Goal: Task Accomplishment & Management: Use online tool/utility

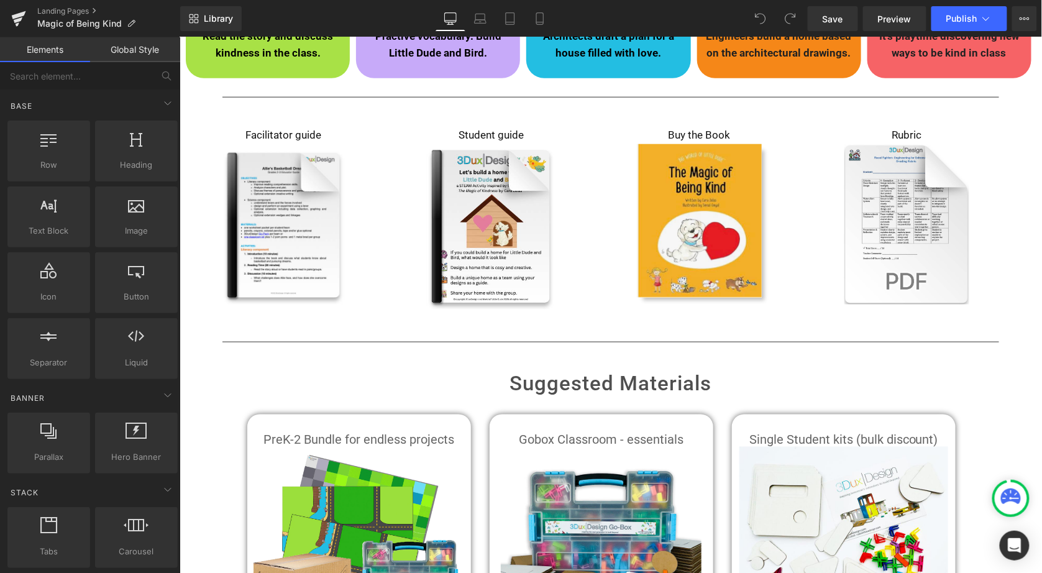
scroll to position [412, 0]
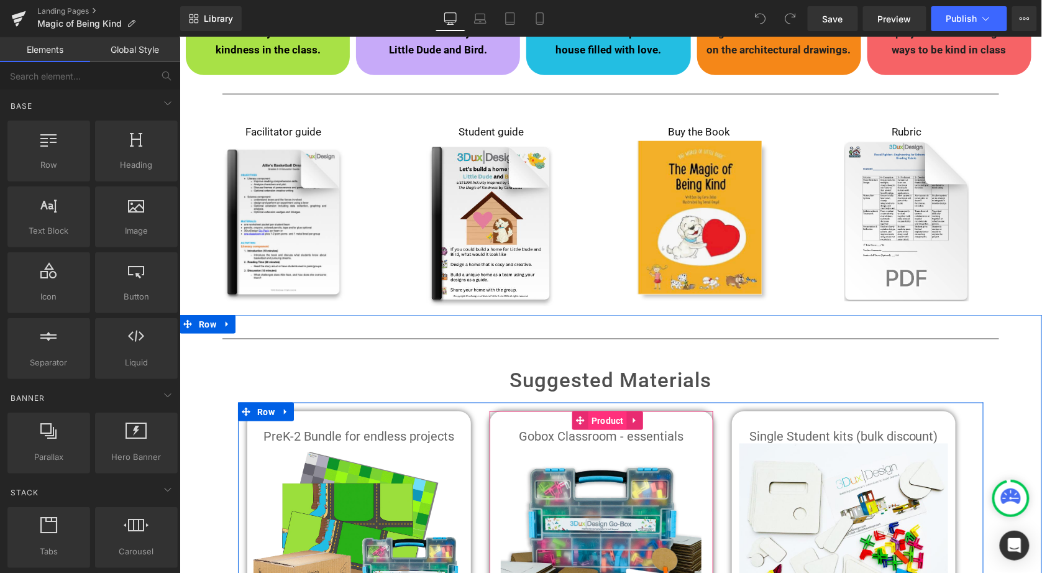
click at [597, 418] on span "Product" at bounding box center [607, 420] width 39 height 19
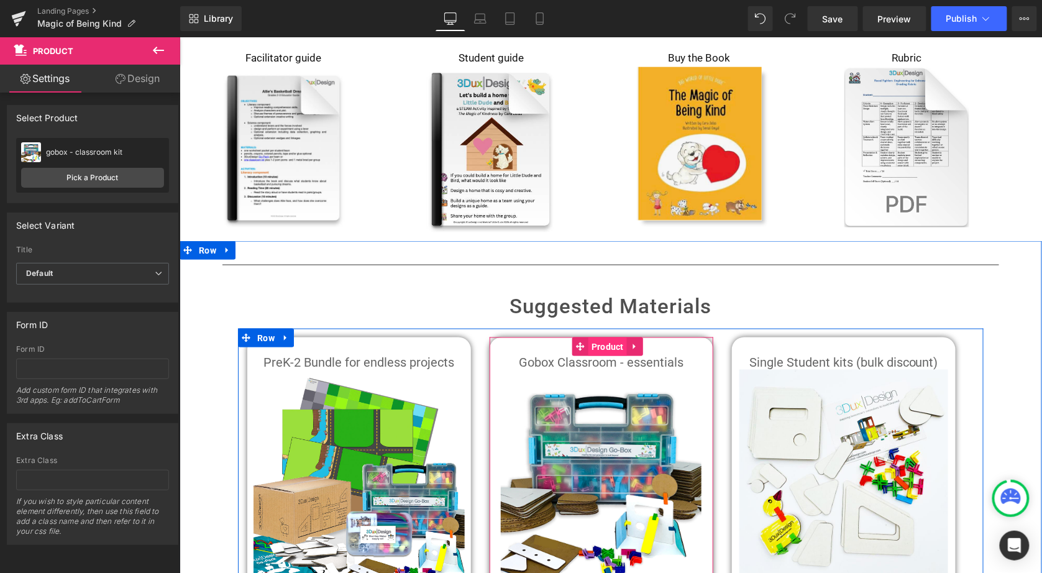
scroll to position [501, 0]
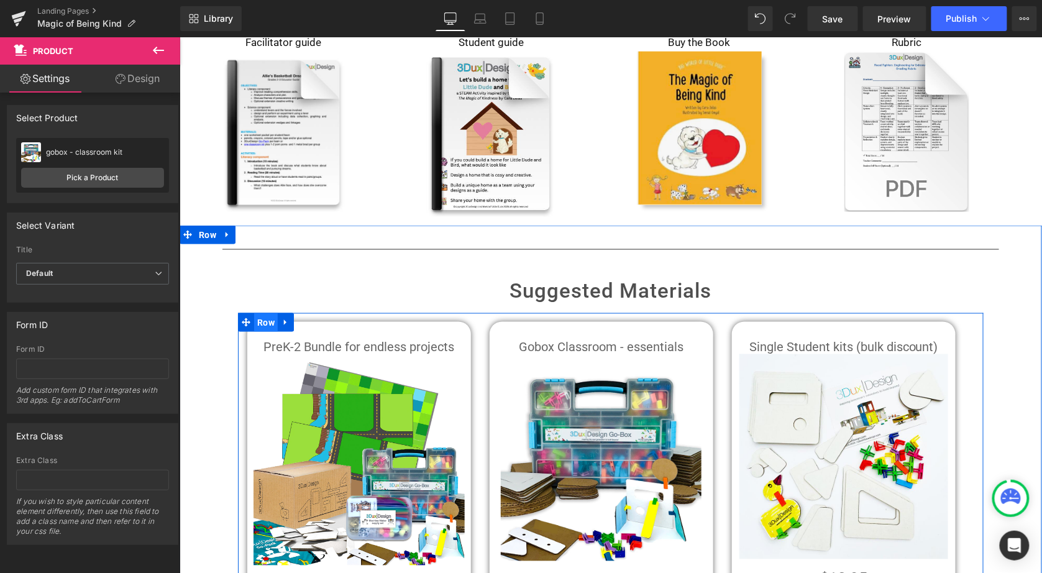
click at [265, 324] on span "Row" at bounding box center [266, 322] width 24 height 19
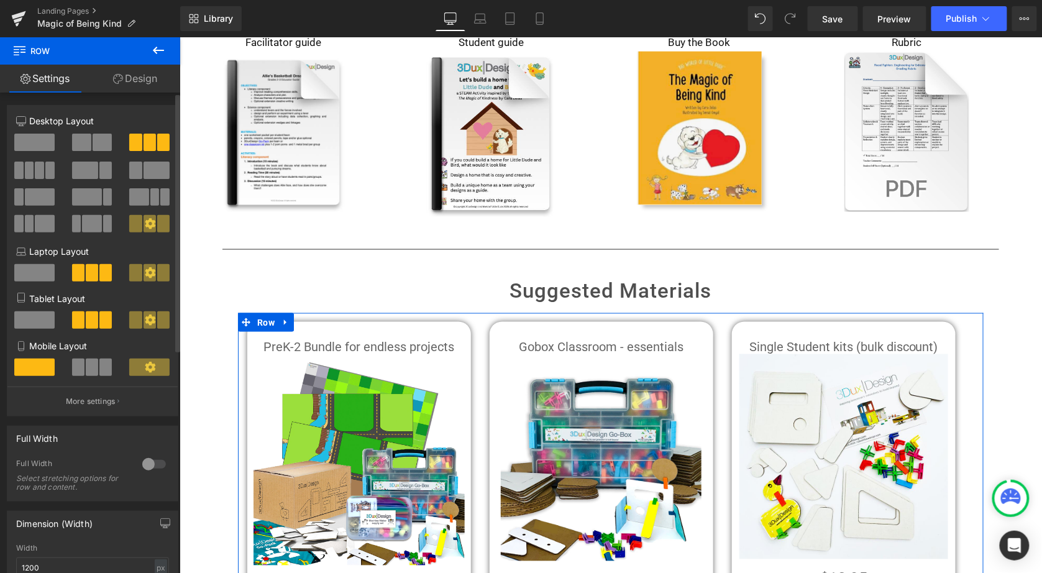
click at [43, 168] on button at bounding box center [35, 170] width 42 height 17
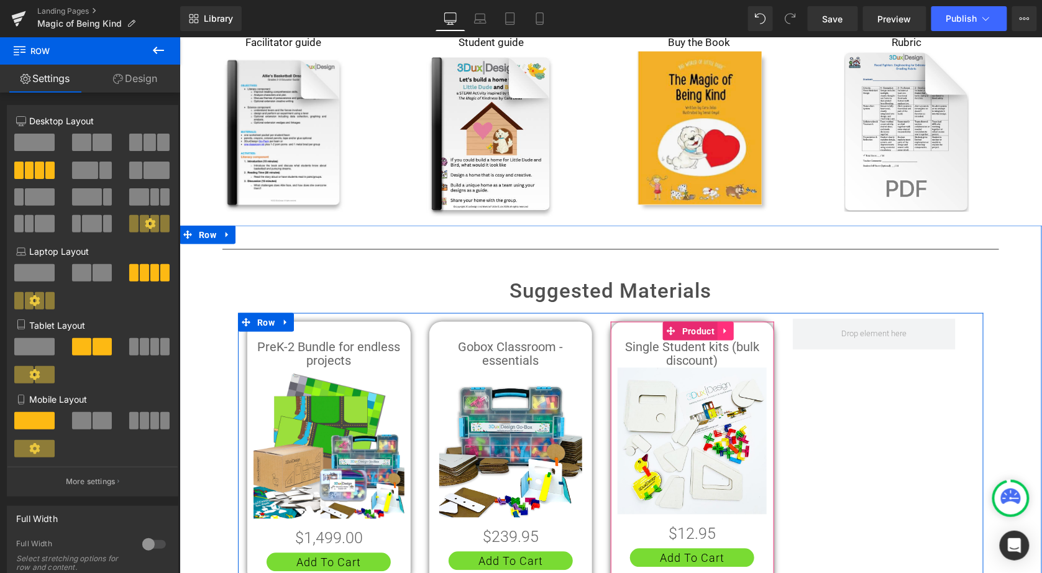
click at [723, 329] on icon at bounding box center [724, 331] width 2 height 6
click at [718, 329] on icon at bounding box center [717, 330] width 9 height 9
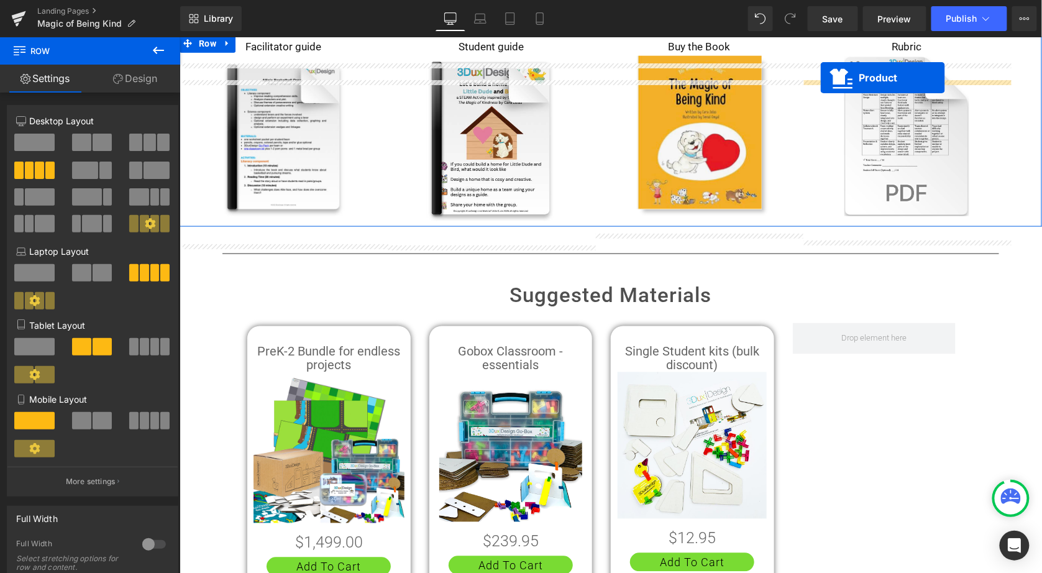
scroll to position [398, 0]
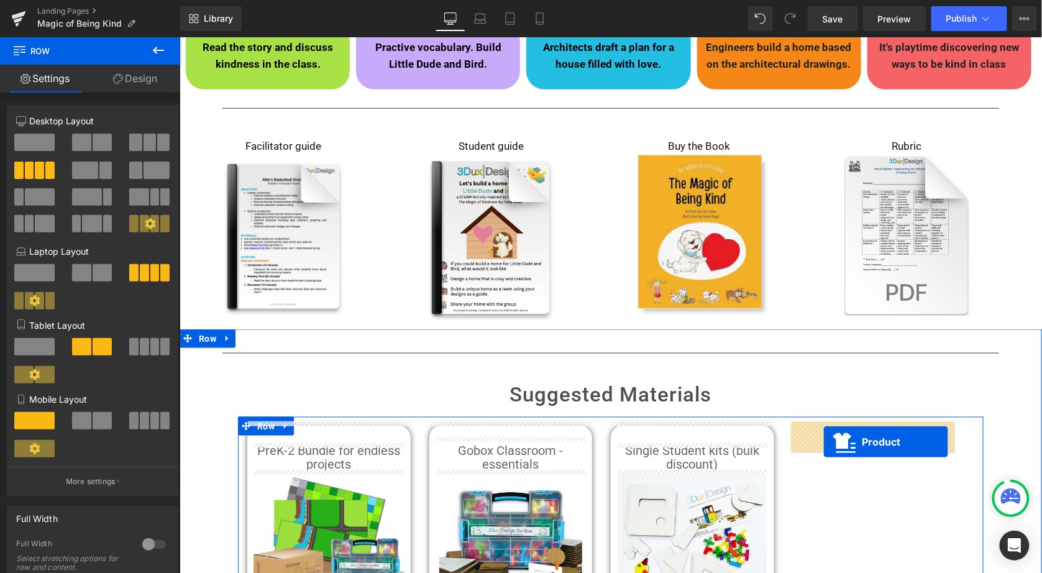
drag, startPoint x: 665, startPoint y: 315, endPoint x: 823, endPoint y: 441, distance: 202.1
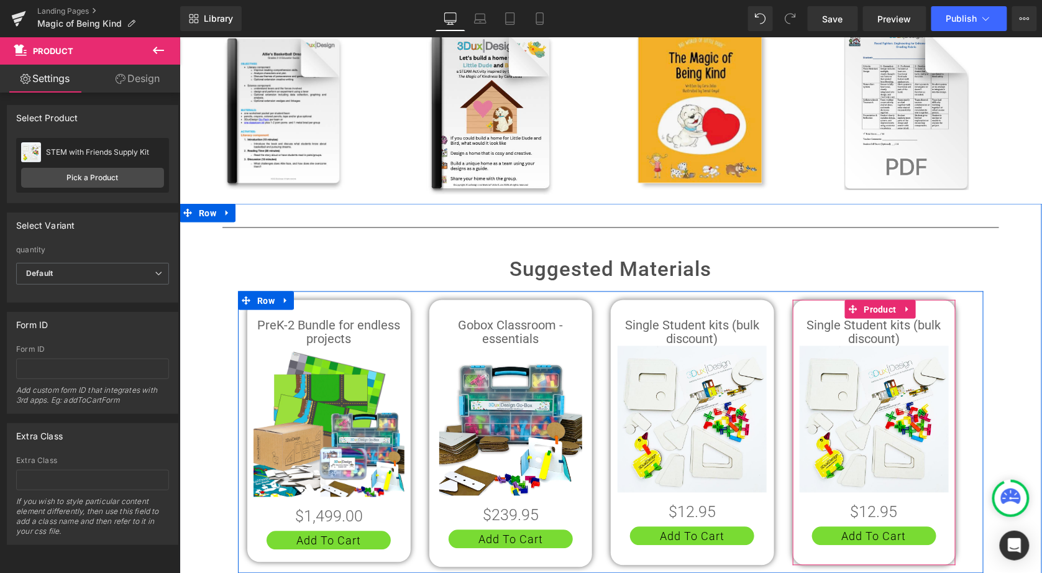
scroll to position [535, 0]
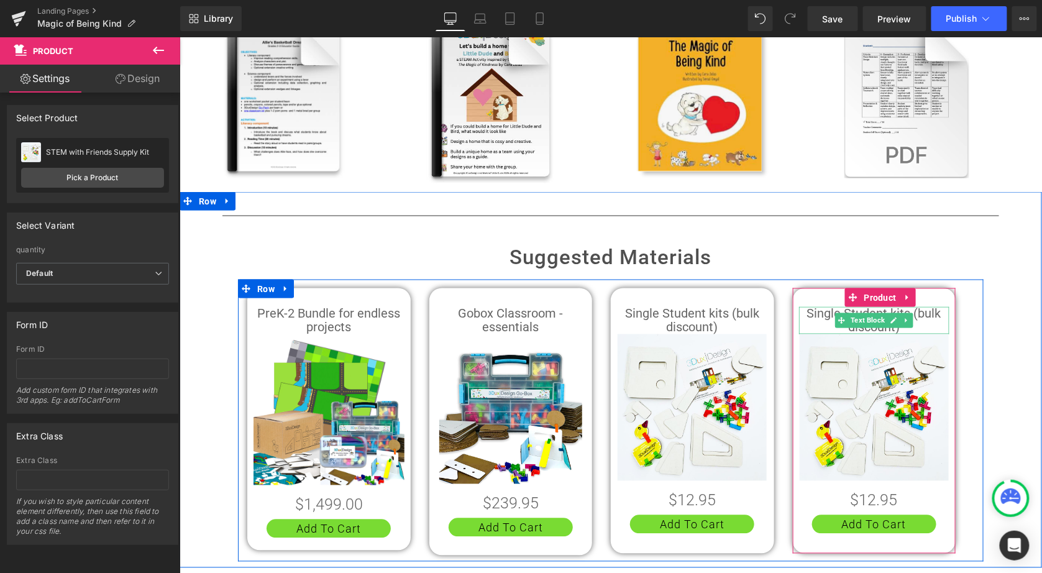
click at [810, 309] on b "Single Student kits (bulk discount)" at bounding box center [874, 320] width 134 height 29
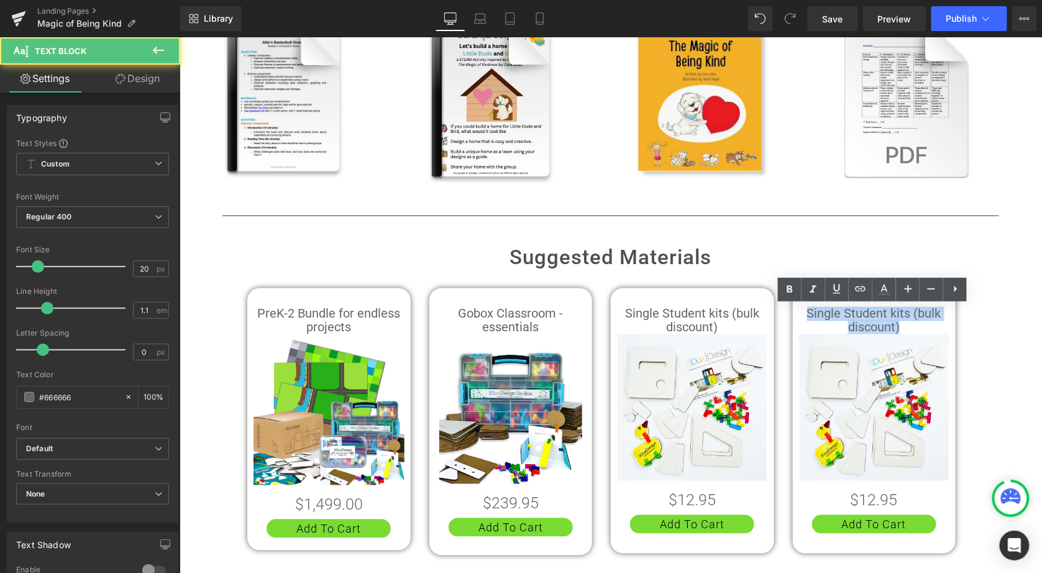
drag, startPoint x: 805, startPoint y: 311, endPoint x: 919, endPoint y: 324, distance: 115.1
click at [919, 324] on p "Single Student kits (bulk discount)" at bounding box center [874, 319] width 151 height 27
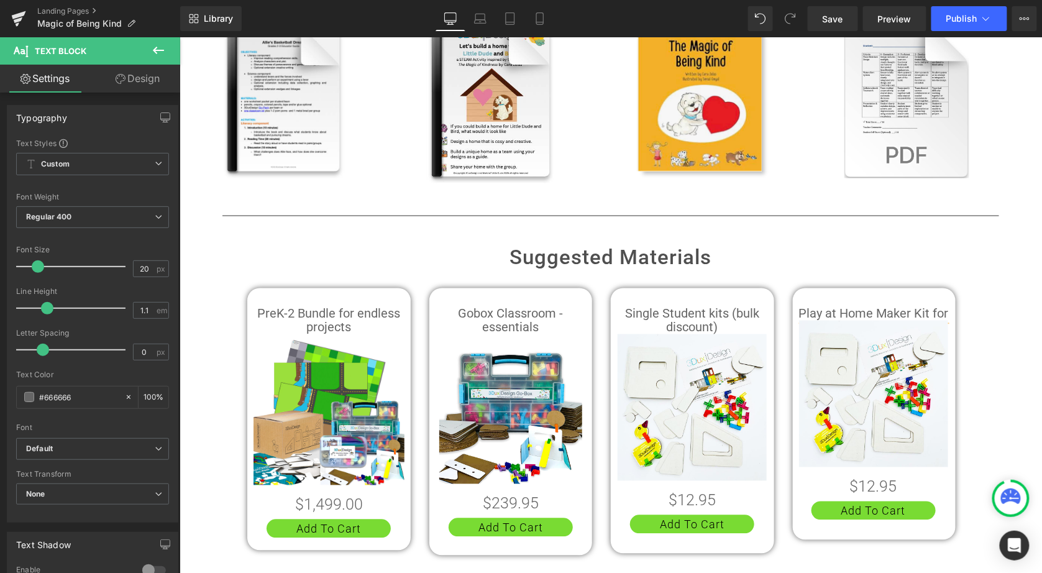
scroll to position [0, 1]
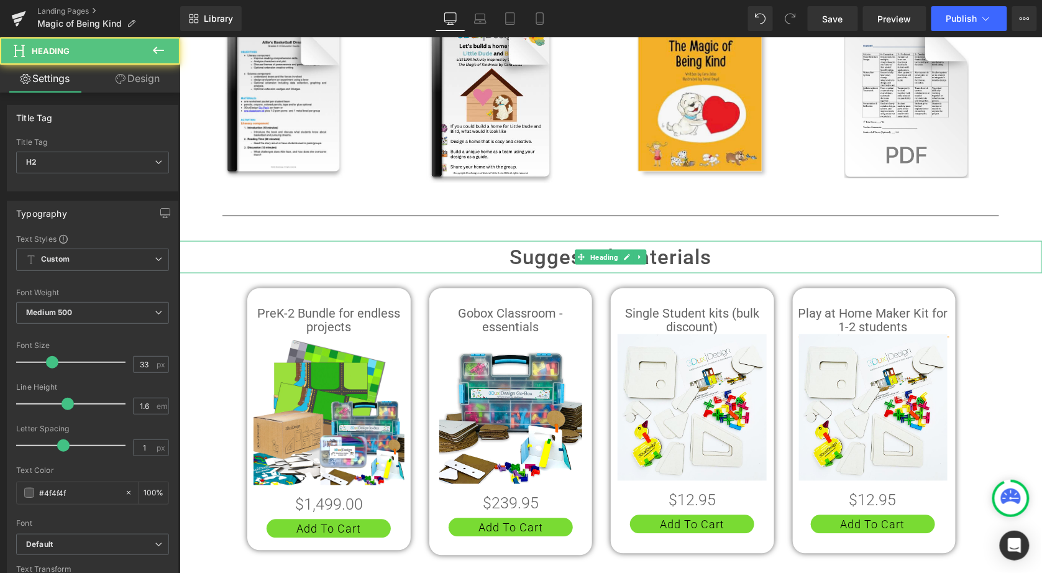
click at [851, 259] on h2 "Suggested Materials" at bounding box center [610, 256] width 863 height 33
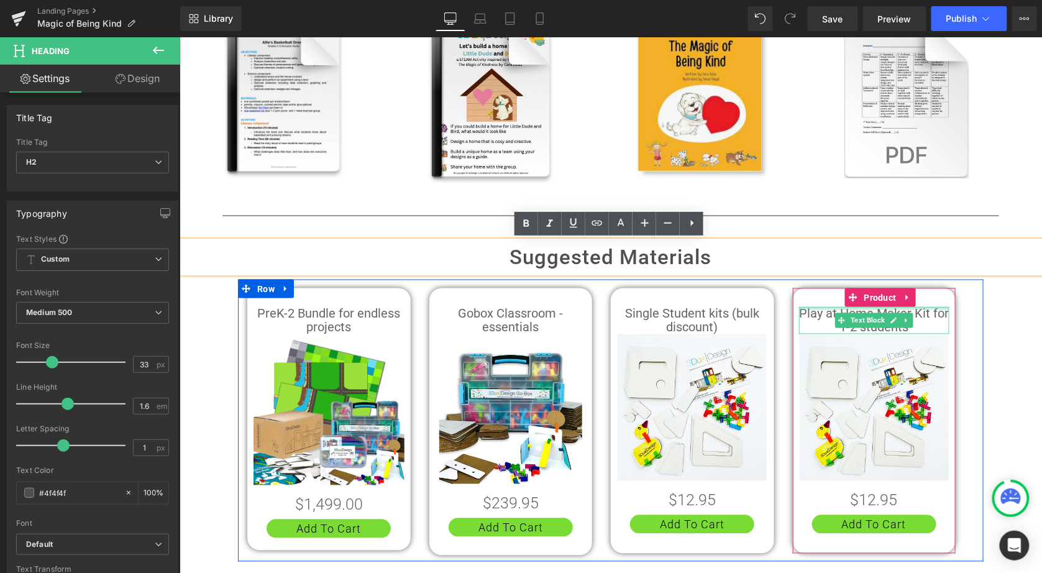
click at [874, 306] on div at bounding box center [874, 307] width 151 height 3
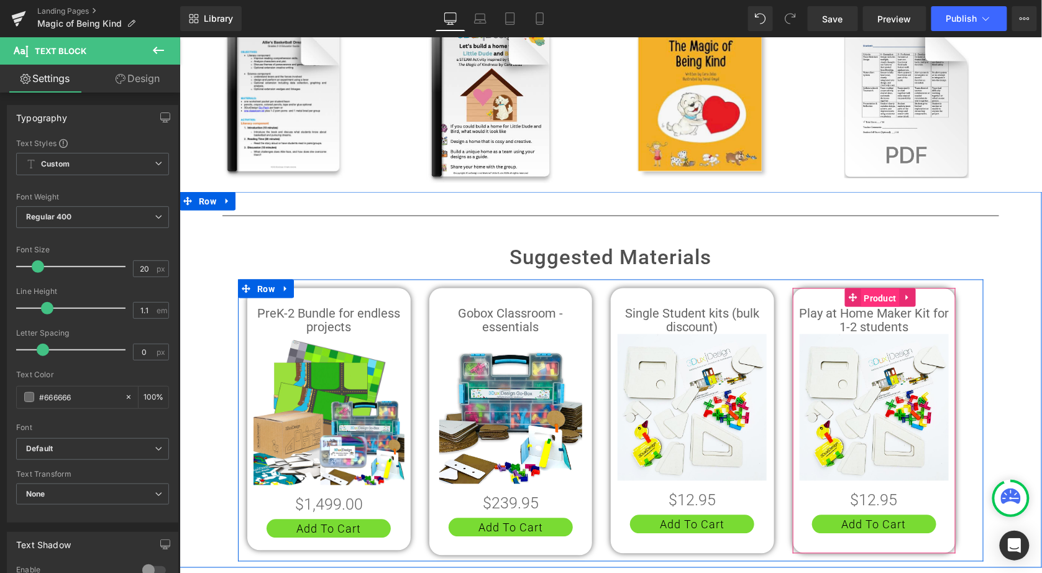
click at [877, 295] on span "Product" at bounding box center [880, 297] width 39 height 19
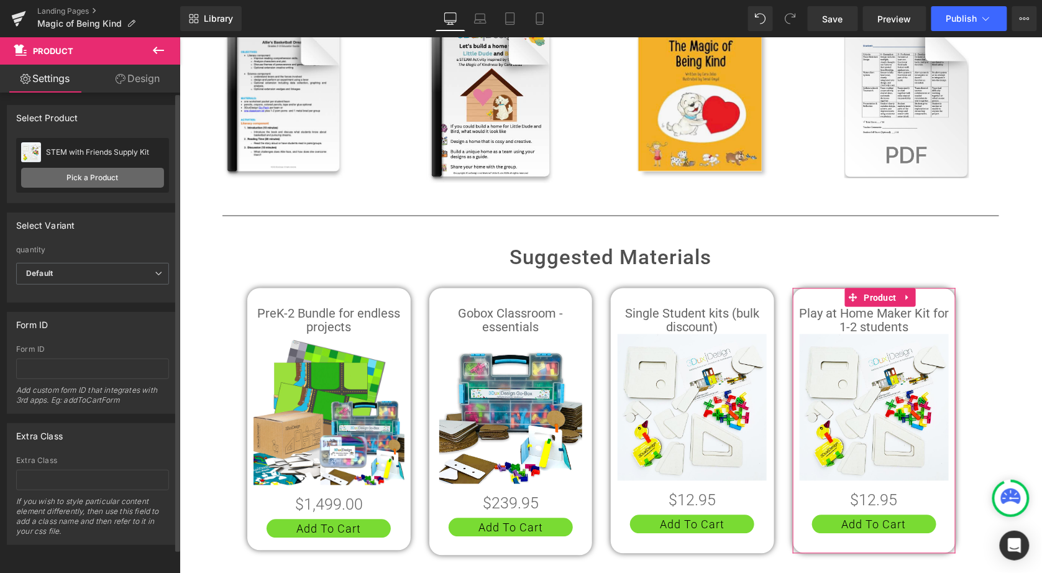
click at [101, 175] on link "Pick a Product" at bounding box center [92, 178] width 143 height 20
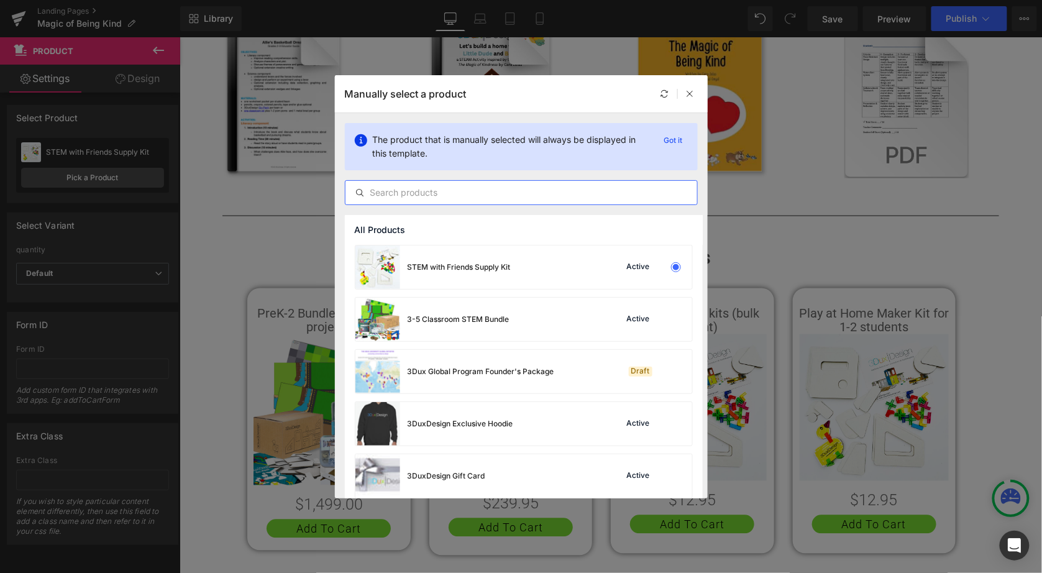
click at [430, 191] on input "text" at bounding box center [522, 192] width 352 height 15
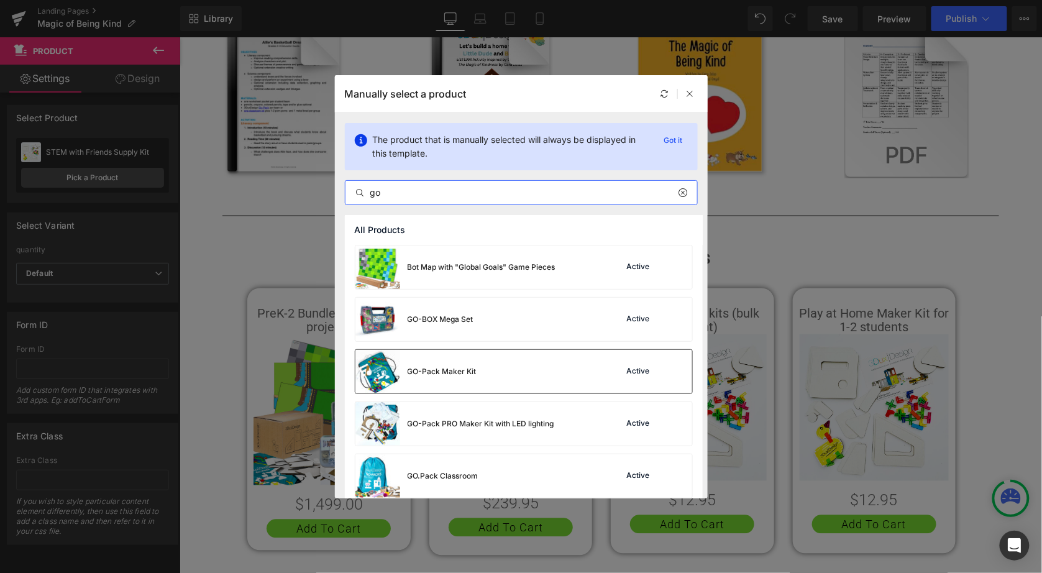
type input "go"
click at [459, 357] on div "GO-Pack Maker Kit" at bounding box center [415, 371] width 121 height 43
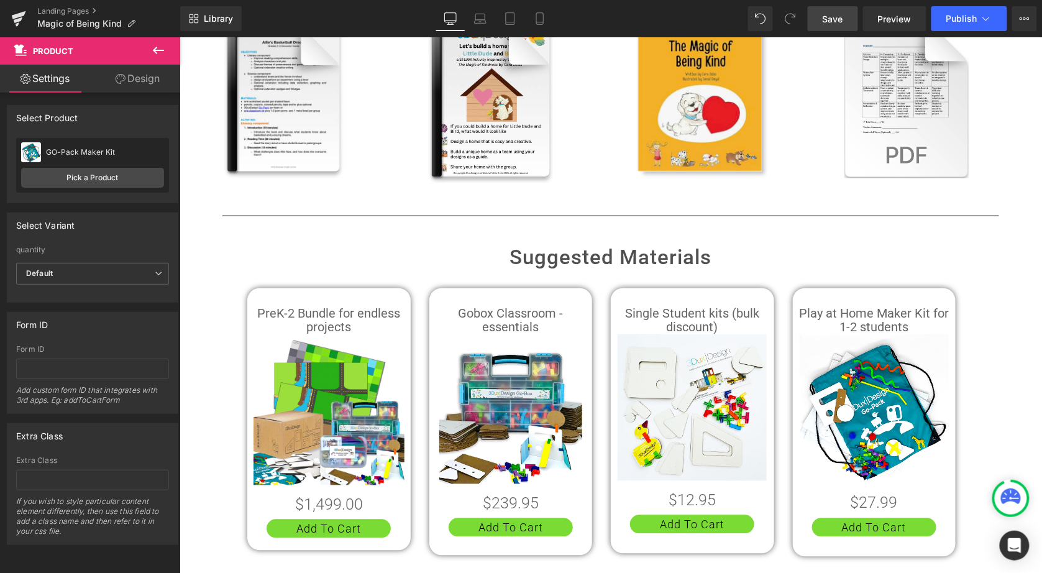
click at [835, 16] on span "Save" at bounding box center [833, 18] width 21 height 13
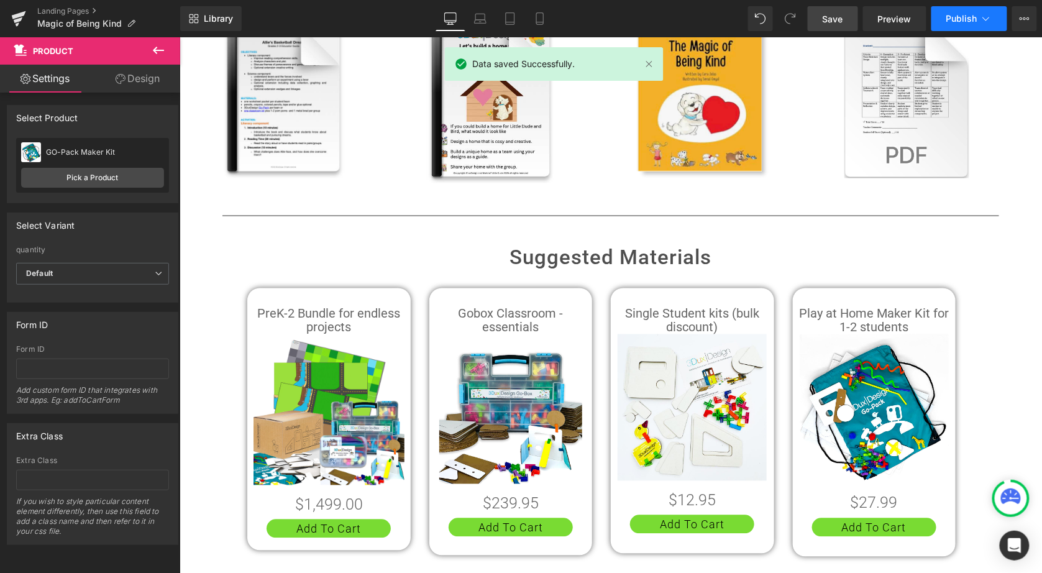
click at [960, 19] on span "Publish" at bounding box center [961, 19] width 31 height 10
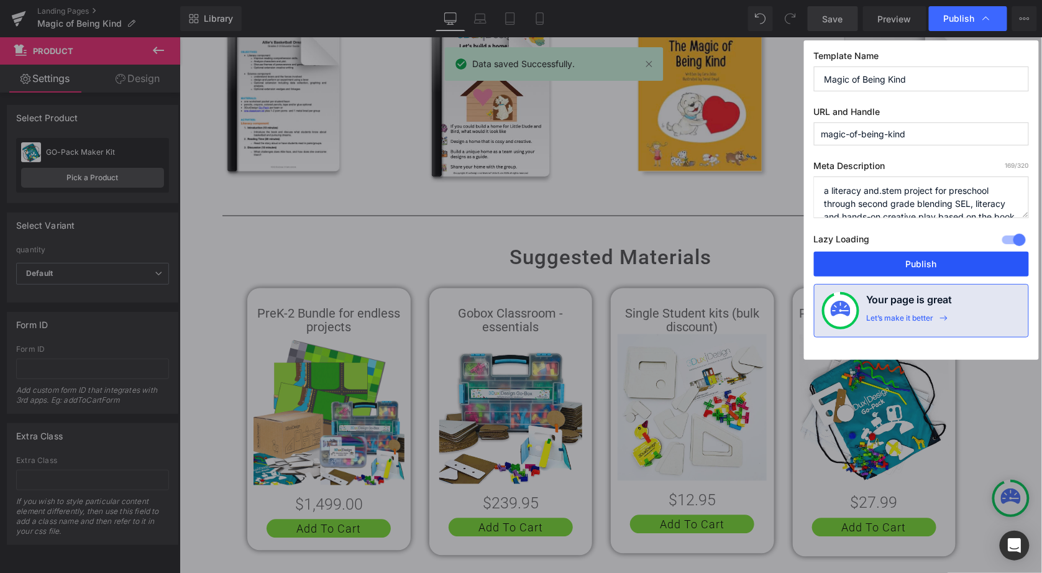
click at [923, 268] on button "Publish" at bounding box center [921, 264] width 215 height 25
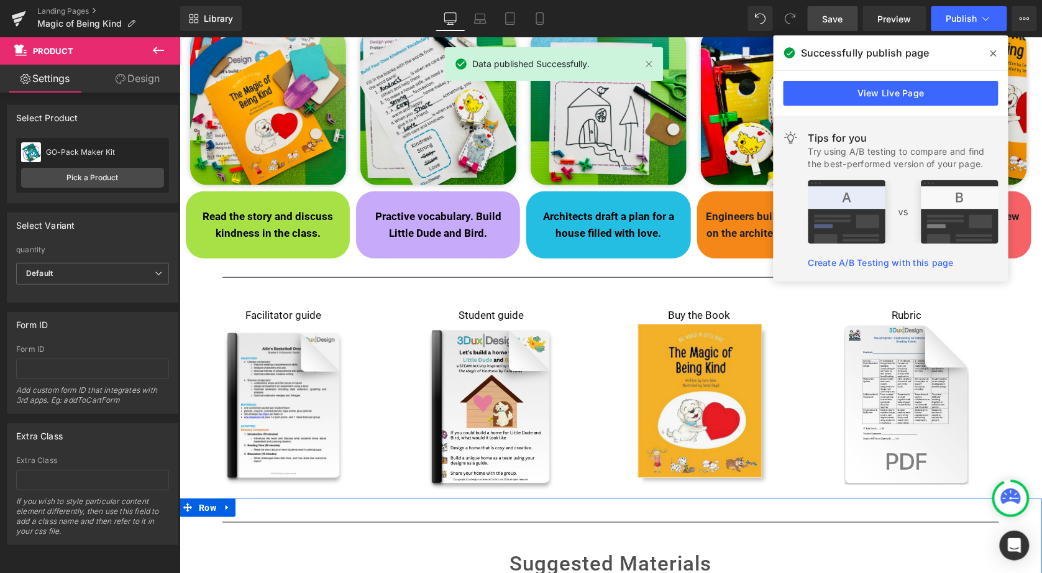
scroll to position [184, 0]
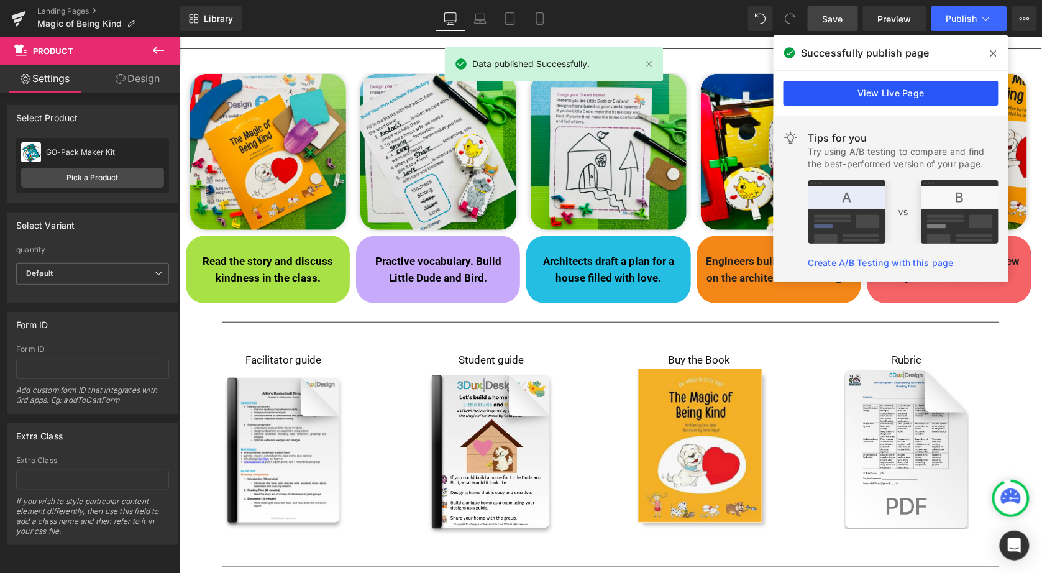
click at [857, 98] on link "View Live Page" at bounding box center [891, 93] width 215 height 25
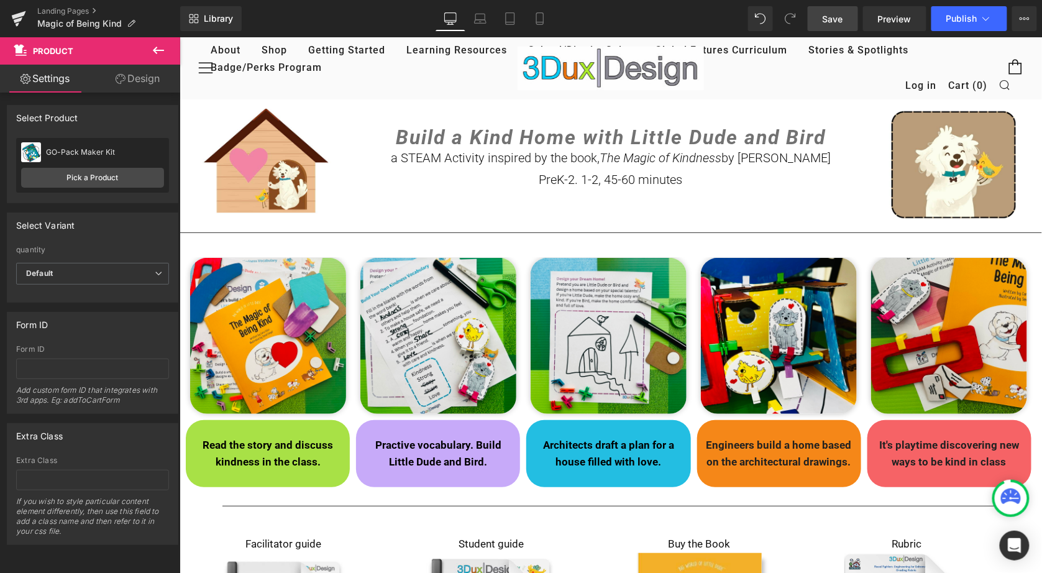
scroll to position [0, 0]
